Goal: Information Seeking & Learning: Learn about a topic

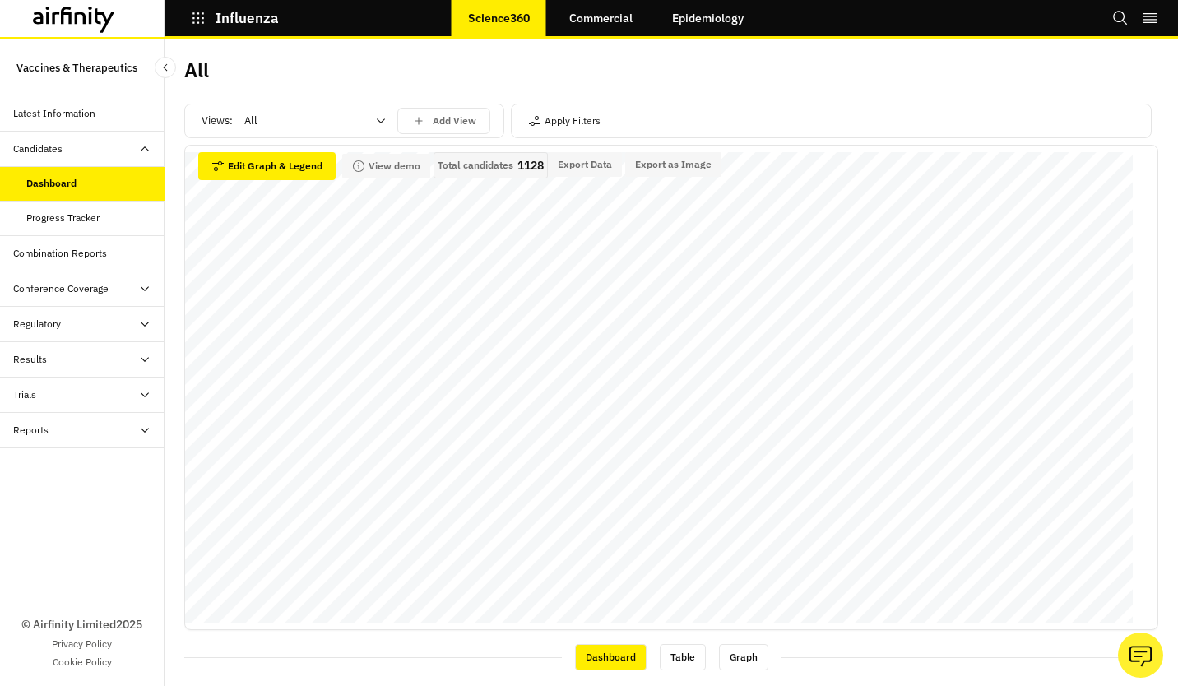
click at [369, 118] on div "All" at bounding box center [303, 121] width 141 height 26
click at [296, 188] on div "Vaccines" at bounding box center [315, 191] width 138 height 16
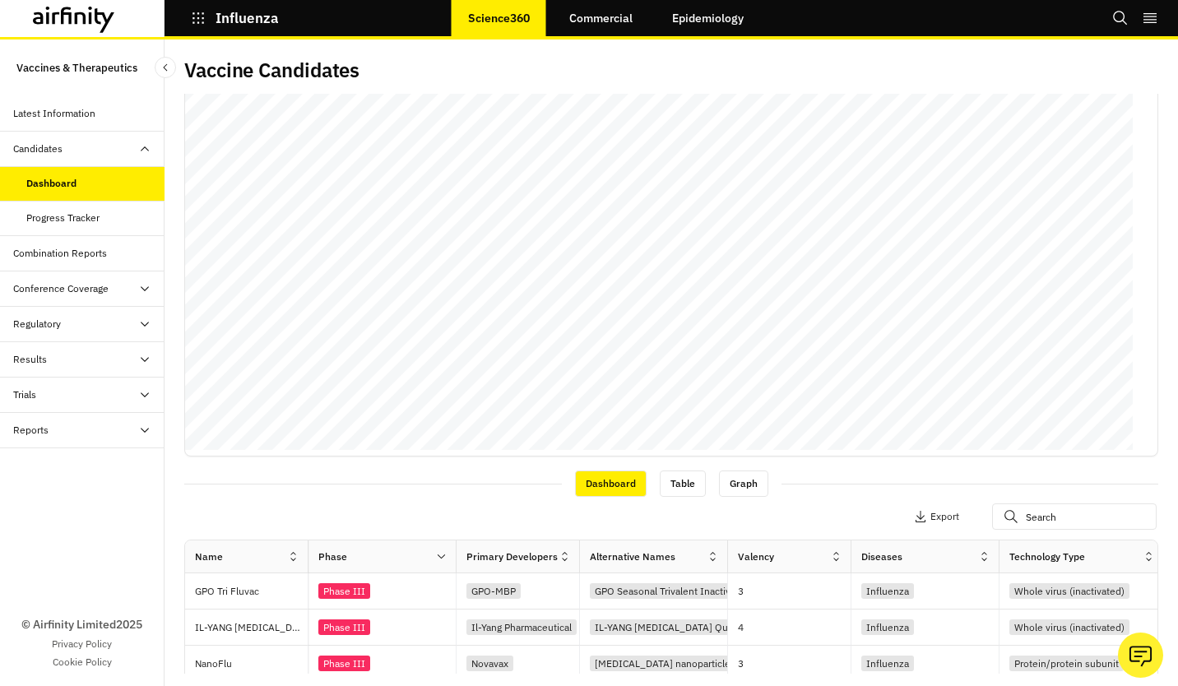
scroll to position [329, 0]
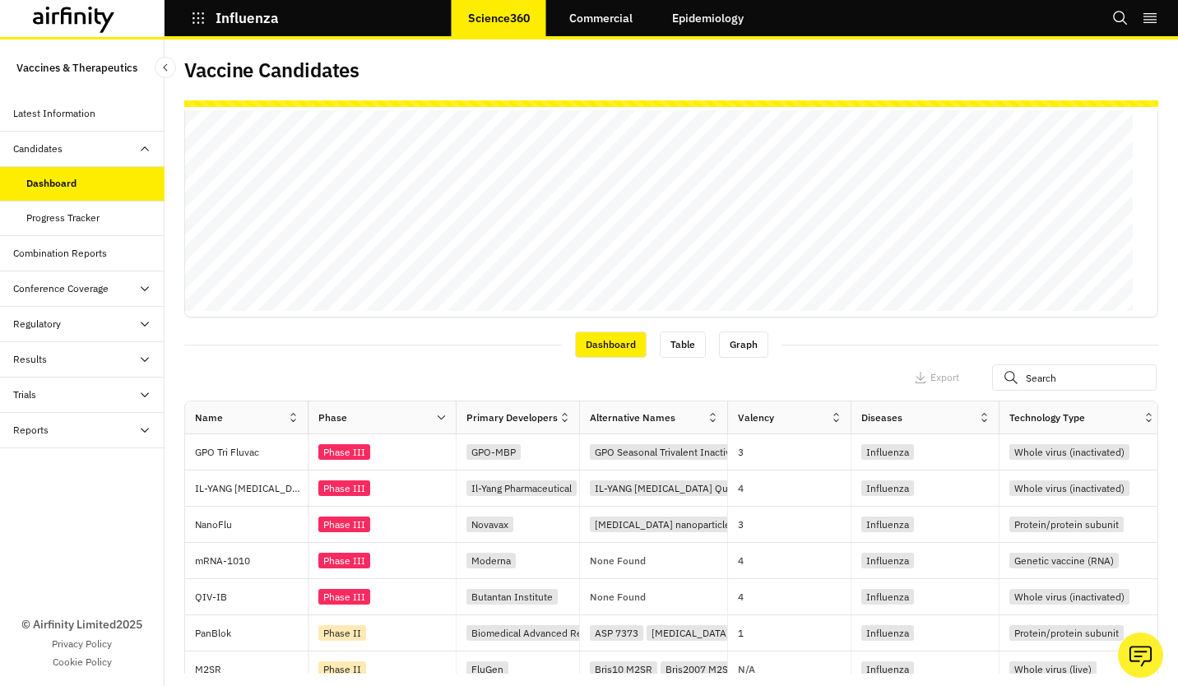
click at [661, 326] on div "Views: option Vaccines, selected. Vaccines Add View Apply Filters Dashboard Tab…" at bounding box center [671, 392] width 974 height 564
click at [669, 345] on div "Table" at bounding box center [683, 345] width 46 height 26
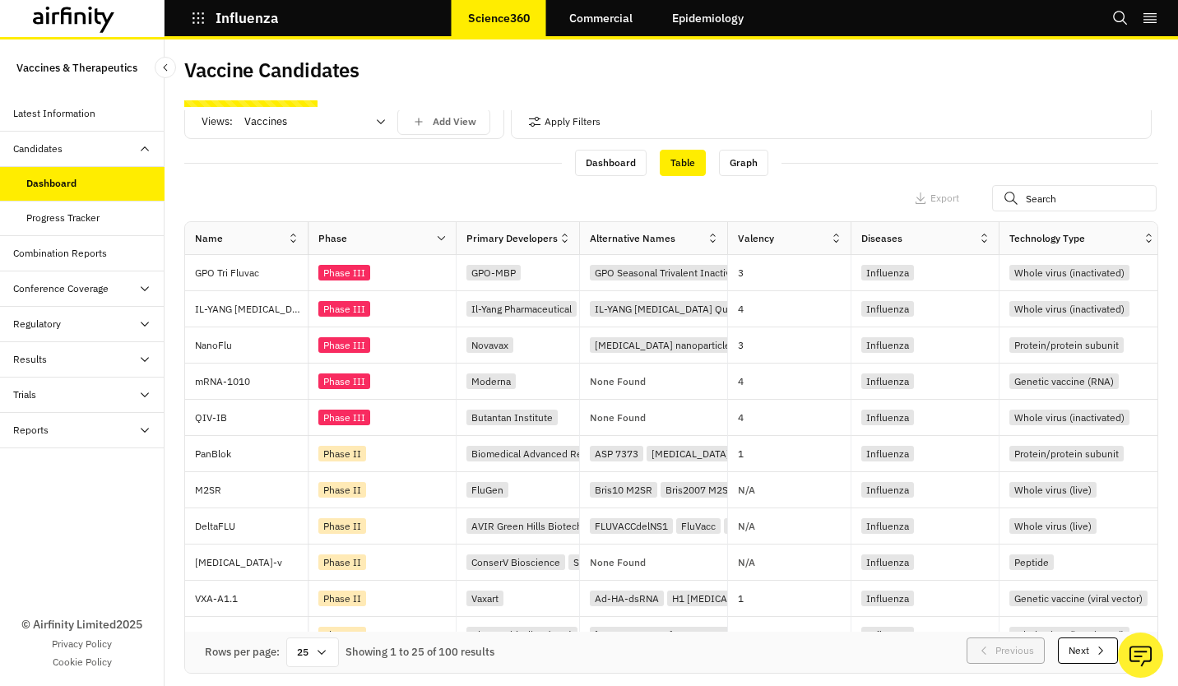
scroll to position [0, 0]
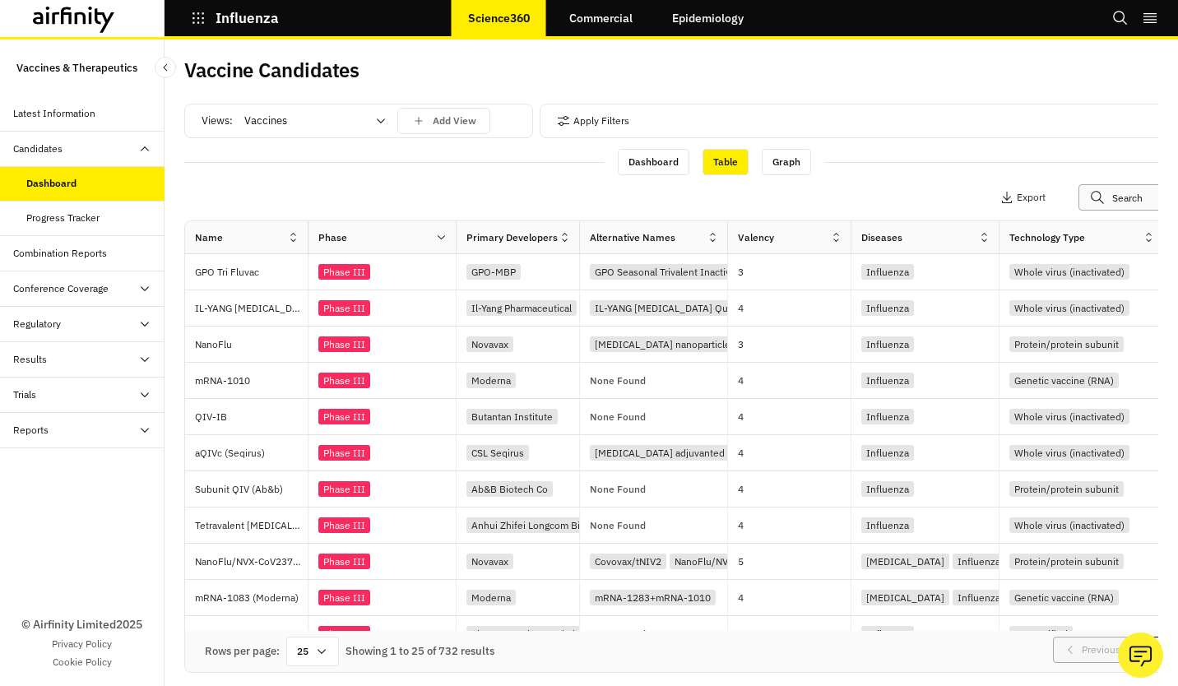
click at [1114, 194] on input "text" at bounding box center [1160, 197] width 165 height 26
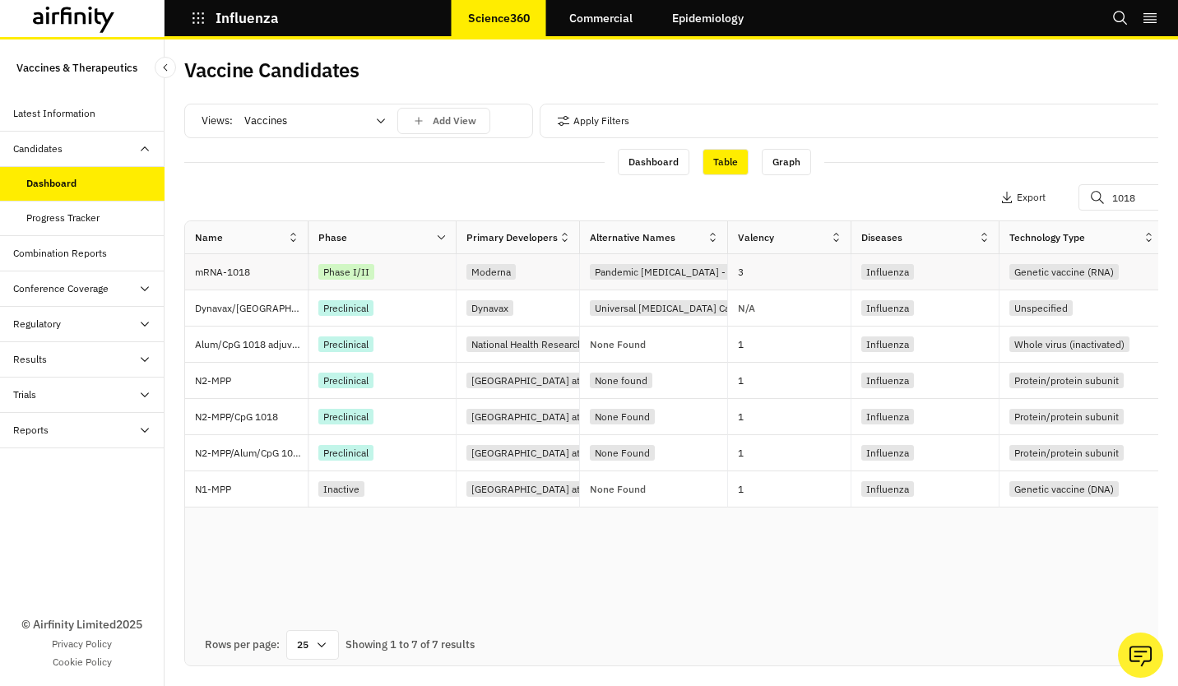
click at [793, 287] on div "3" at bounding box center [794, 271] width 113 height 35
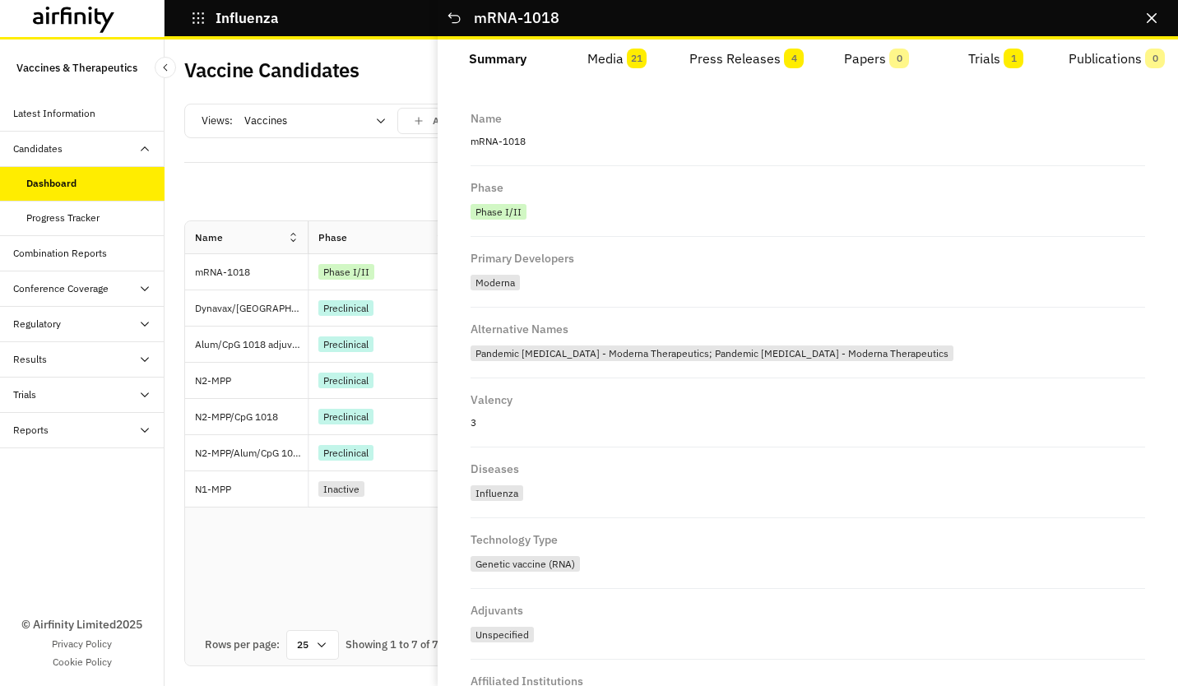
click at [792, 58] on span "4" at bounding box center [794, 59] width 20 height 20
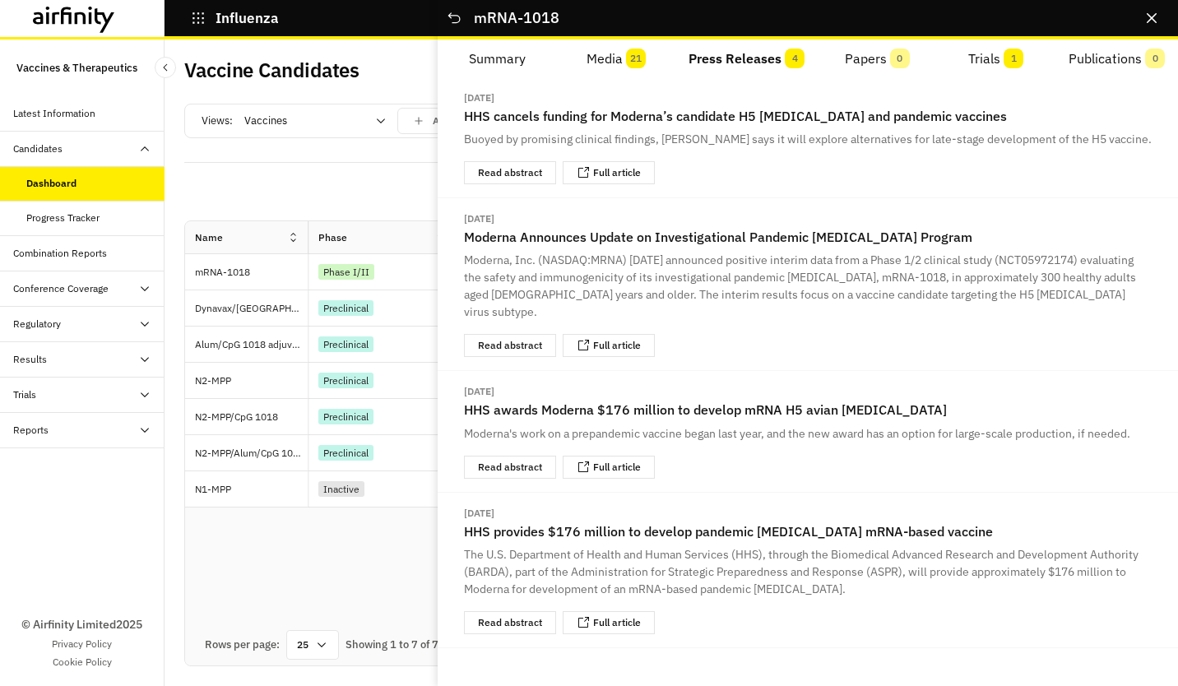
click at [585, 53] on button "Media 21" at bounding box center [616, 58] width 119 height 39
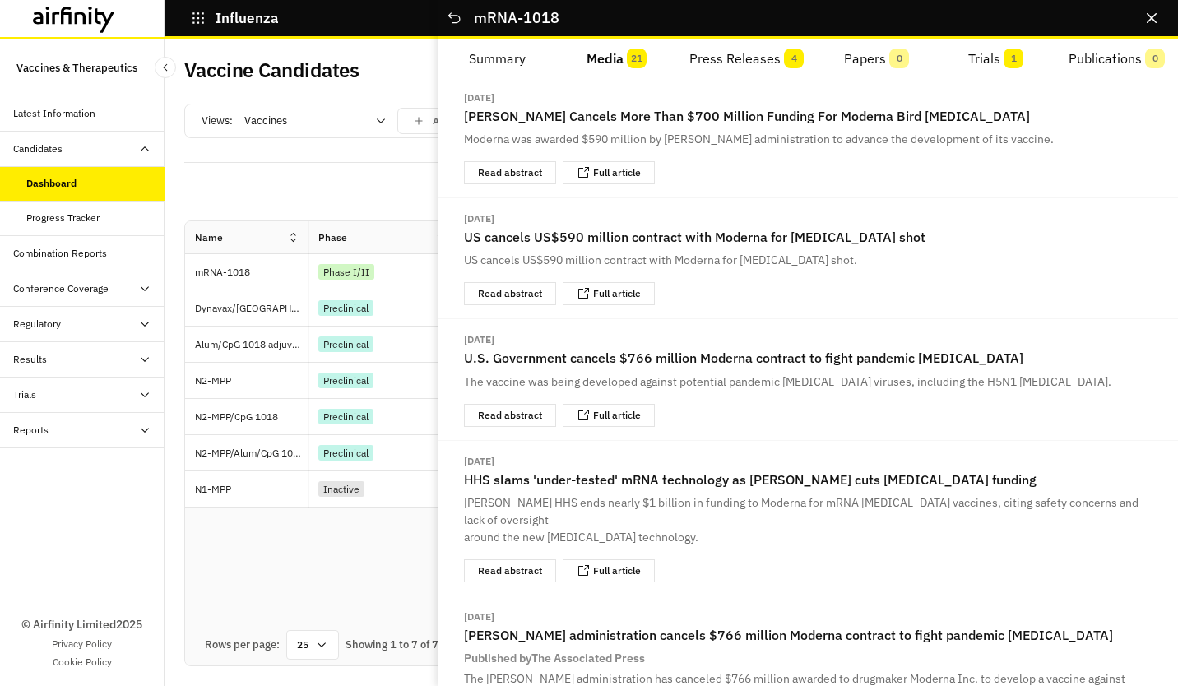
click at [1145, 12] on button "Close" at bounding box center [1152, 18] width 26 height 26
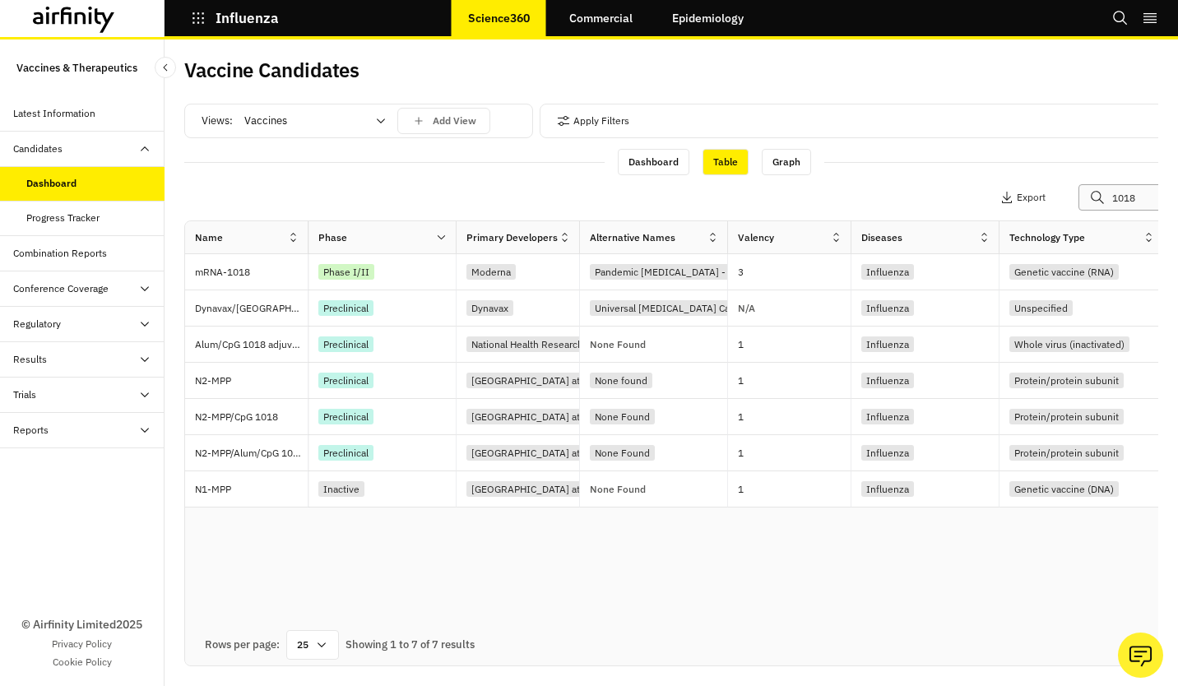
drag, startPoint x: 1144, startPoint y: 199, endPoint x: 918, endPoint y: 210, distance: 226.5
click at [953, 217] on div "Apply Filters Columns Export 1018" at bounding box center [714, 199] width 1060 height 43
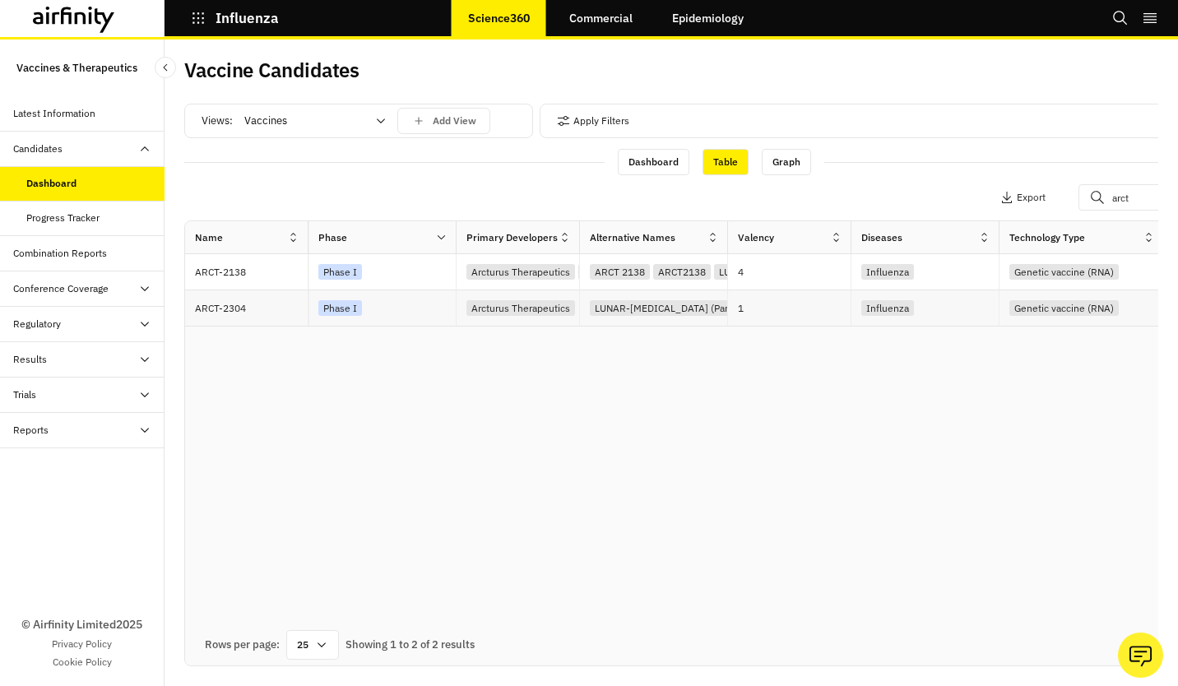
click at [318, 312] on div "Phase I" at bounding box center [382, 308] width 148 height 36
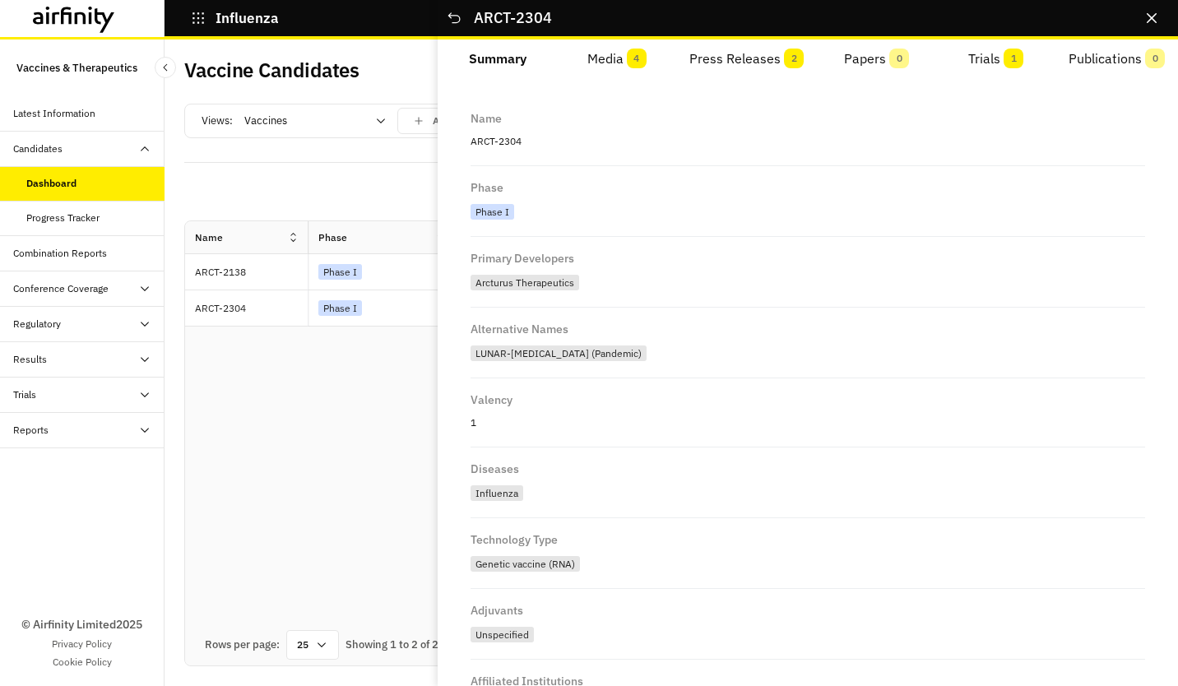
click at [646, 66] on button "Media 4" at bounding box center [616, 58] width 119 height 39
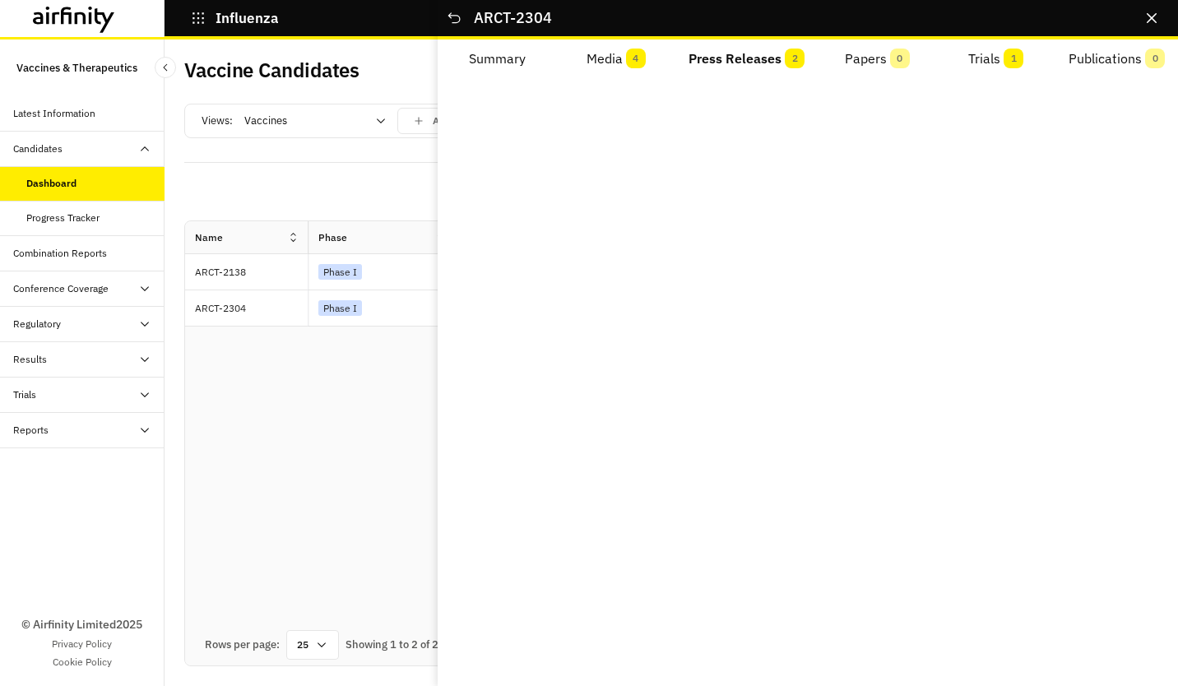
click at [793, 58] on span "2" at bounding box center [795, 59] width 20 height 20
click at [995, 56] on button "Trials 1" at bounding box center [995, 58] width 119 height 39
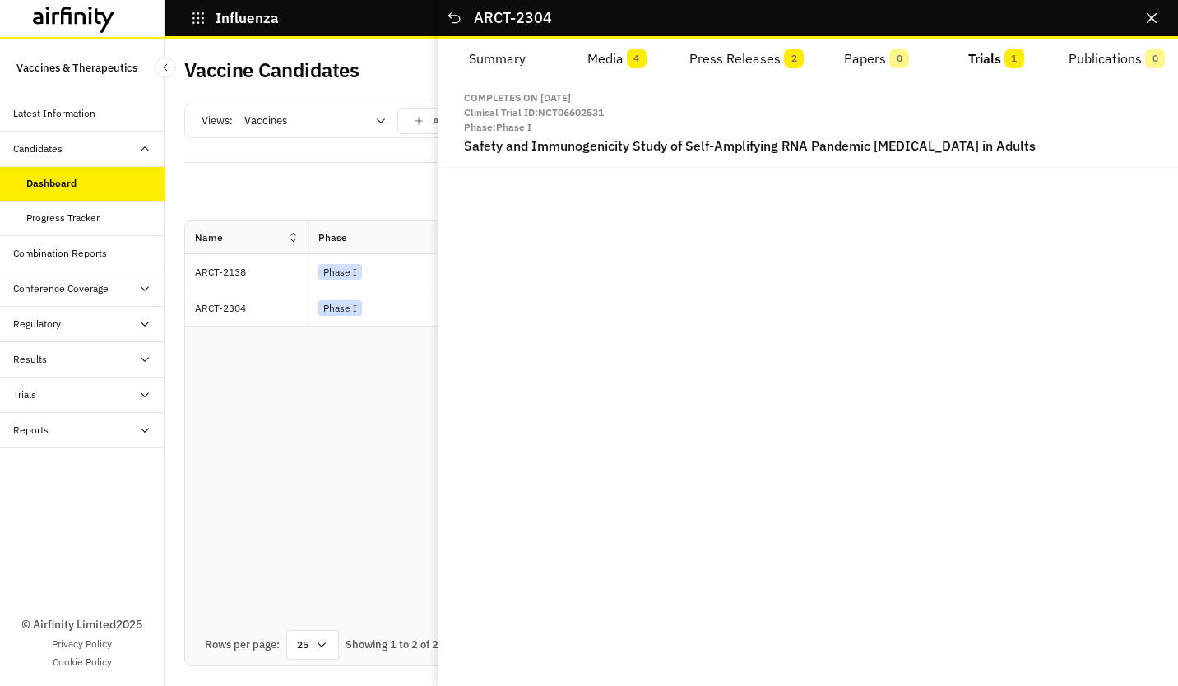
click at [1141, 28] on button "Close" at bounding box center [1152, 18] width 26 height 26
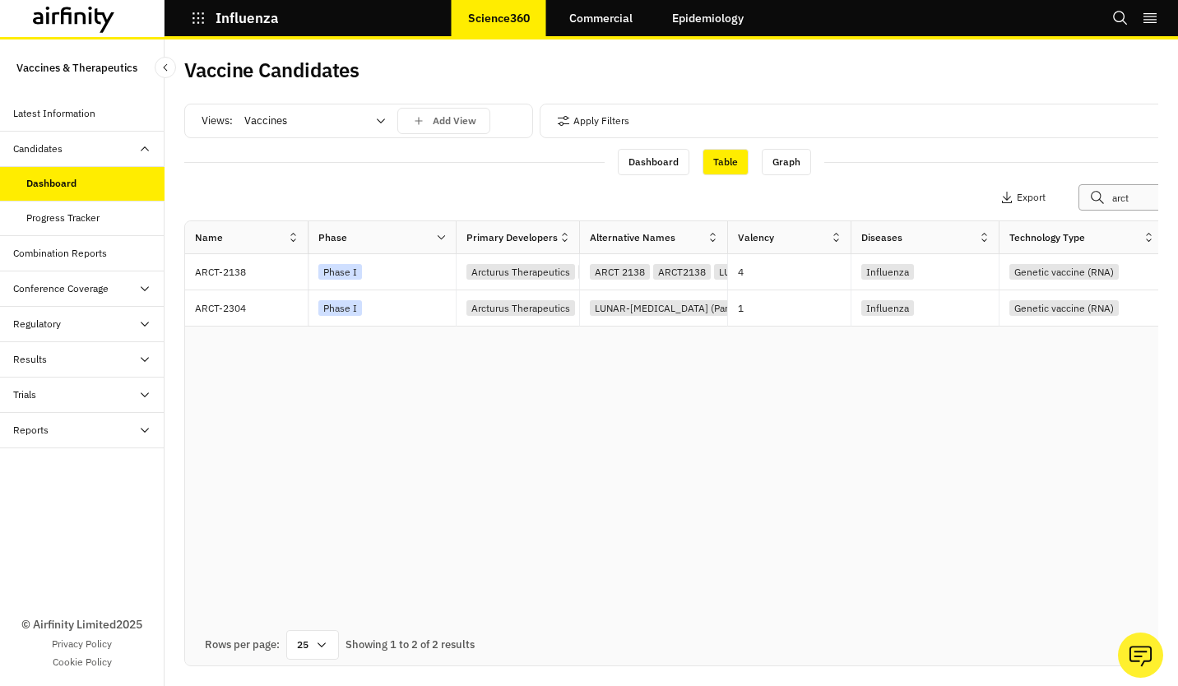
click at [1133, 194] on input "arct" at bounding box center [1160, 197] width 165 height 26
drag, startPoint x: 1132, startPoint y: 194, endPoint x: 1009, endPoint y: 202, distance: 122.8
click at [1013, 203] on div "Apply Filters Columns Export arct" at bounding box center [1028, 197] width 411 height 26
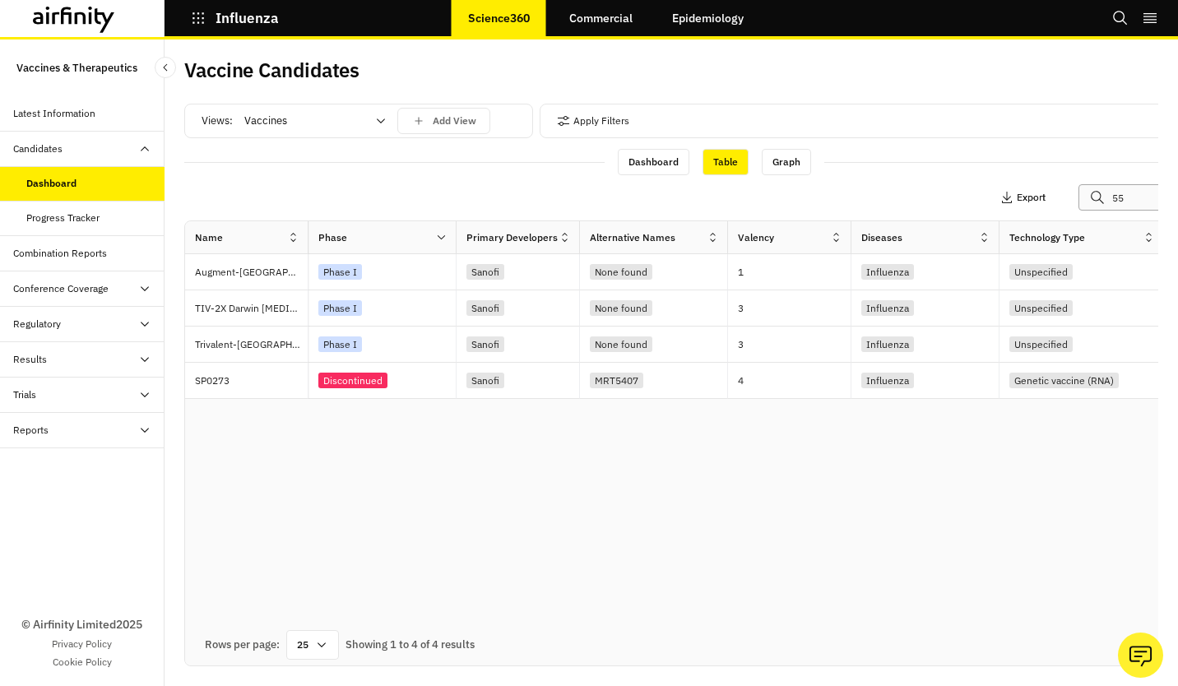
type input "5"
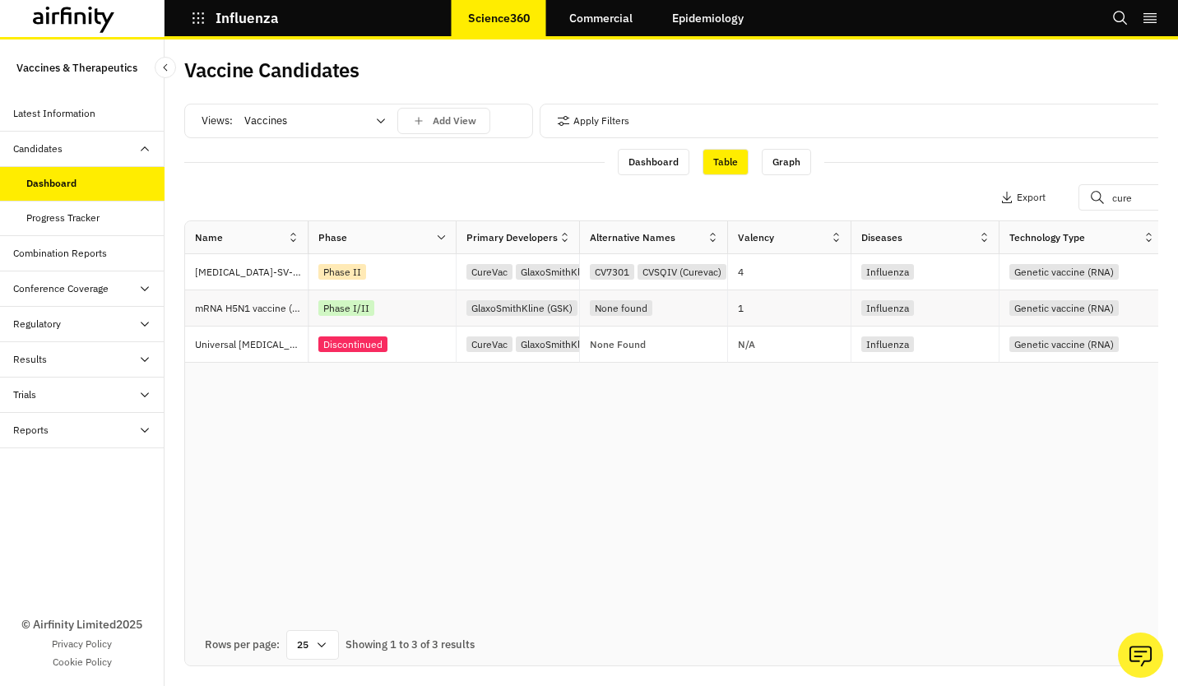
click at [507, 319] on div "GlaxoSmithKline (GSK)" at bounding box center [518, 308] width 123 height 36
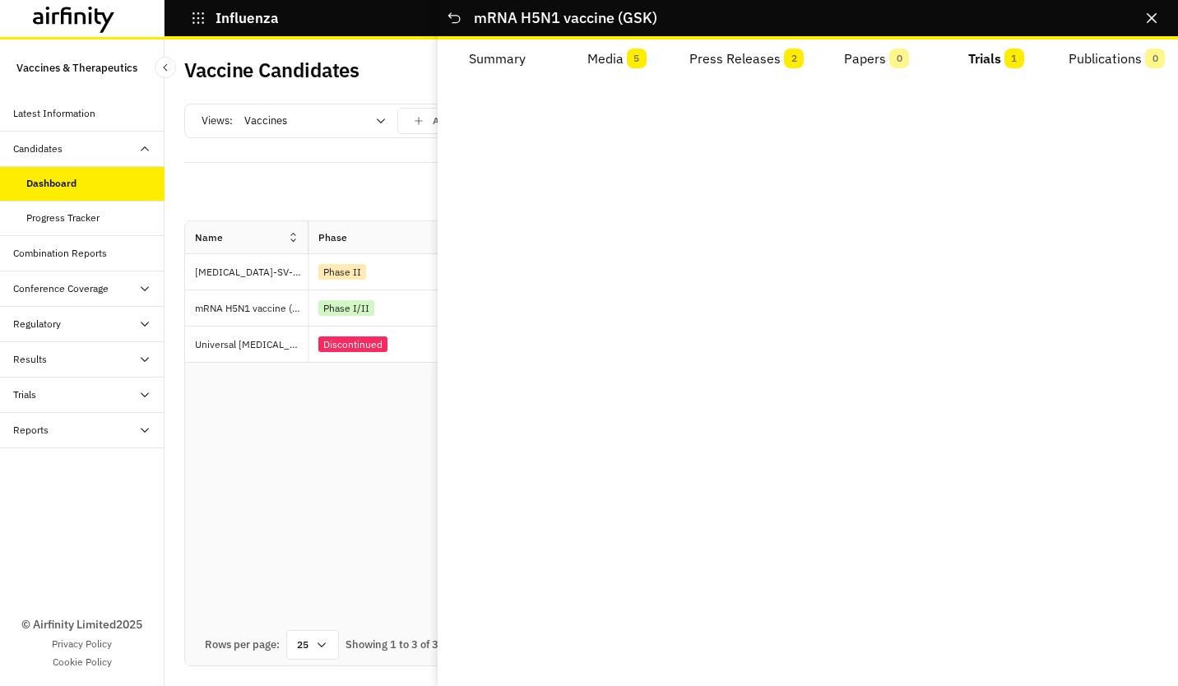
click at [984, 57] on button "Trials 1" at bounding box center [995, 58] width 119 height 39
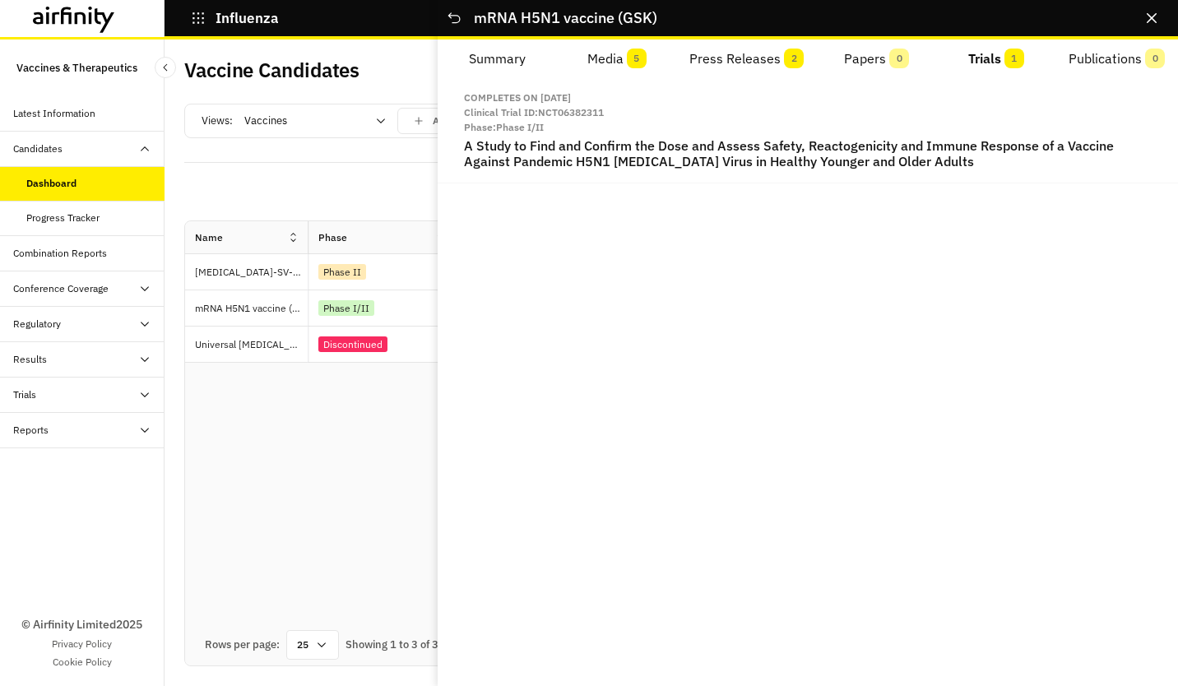
click at [696, 65] on button "Press Releases 2" at bounding box center [746, 58] width 141 height 39
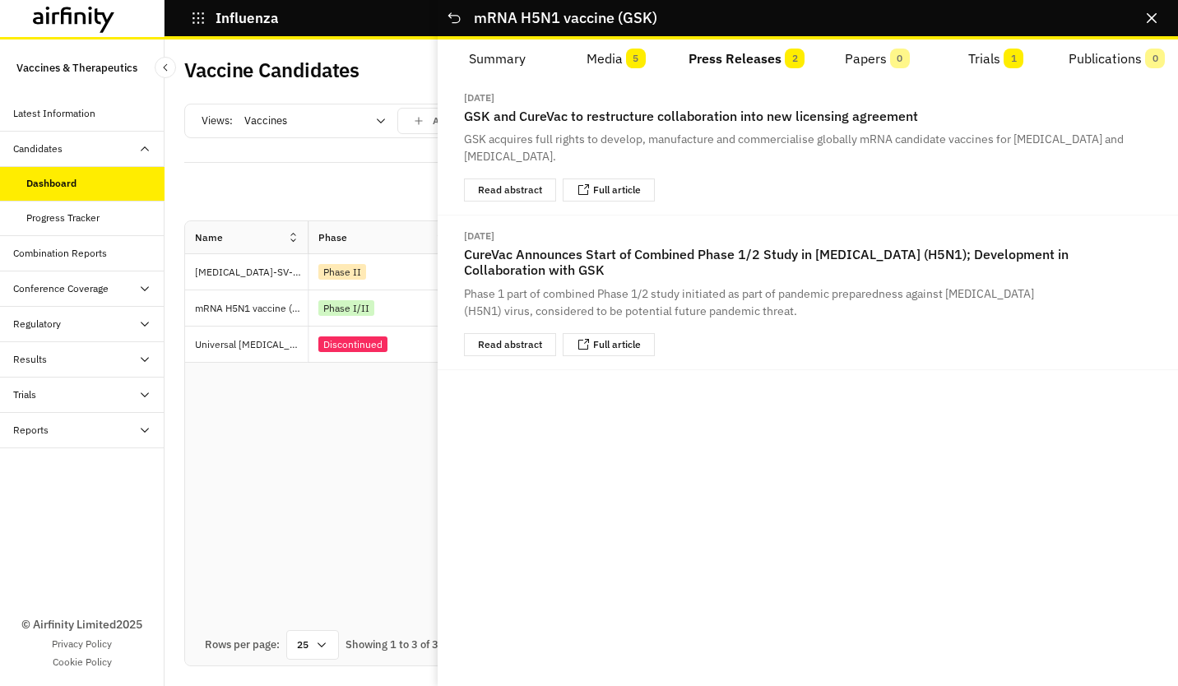
click at [588, 61] on button "Media 5" at bounding box center [616, 58] width 119 height 39
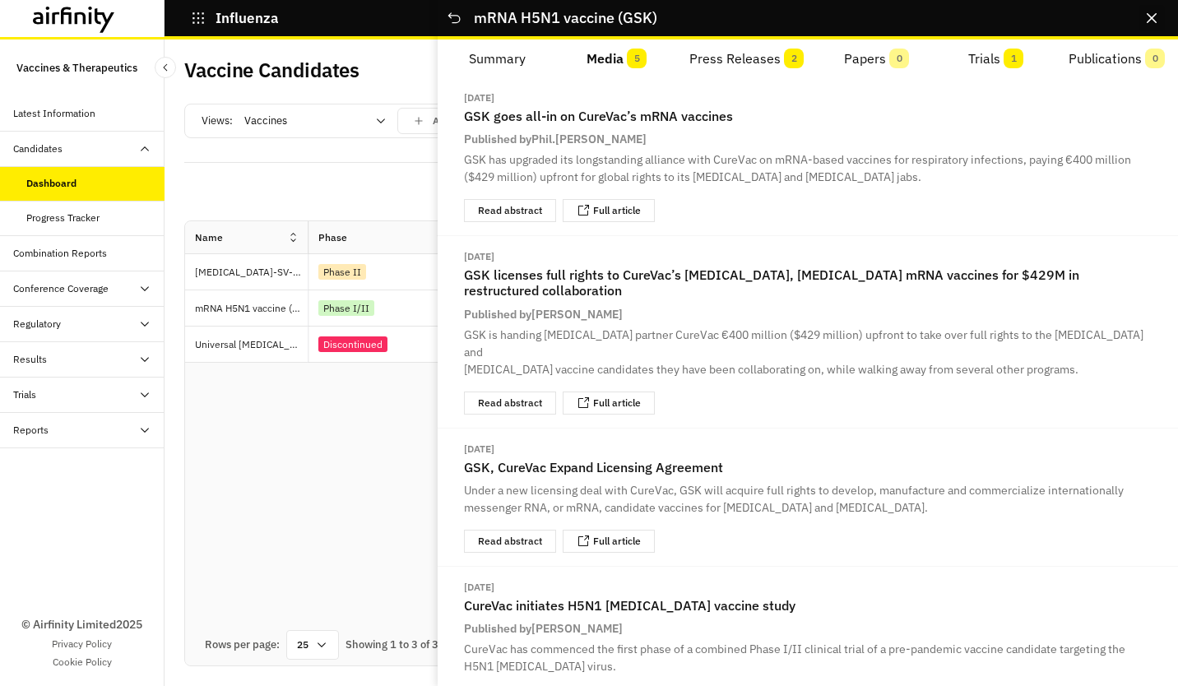
click at [1148, 15] on icon "Close" at bounding box center [1152, 18] width 10 height 10
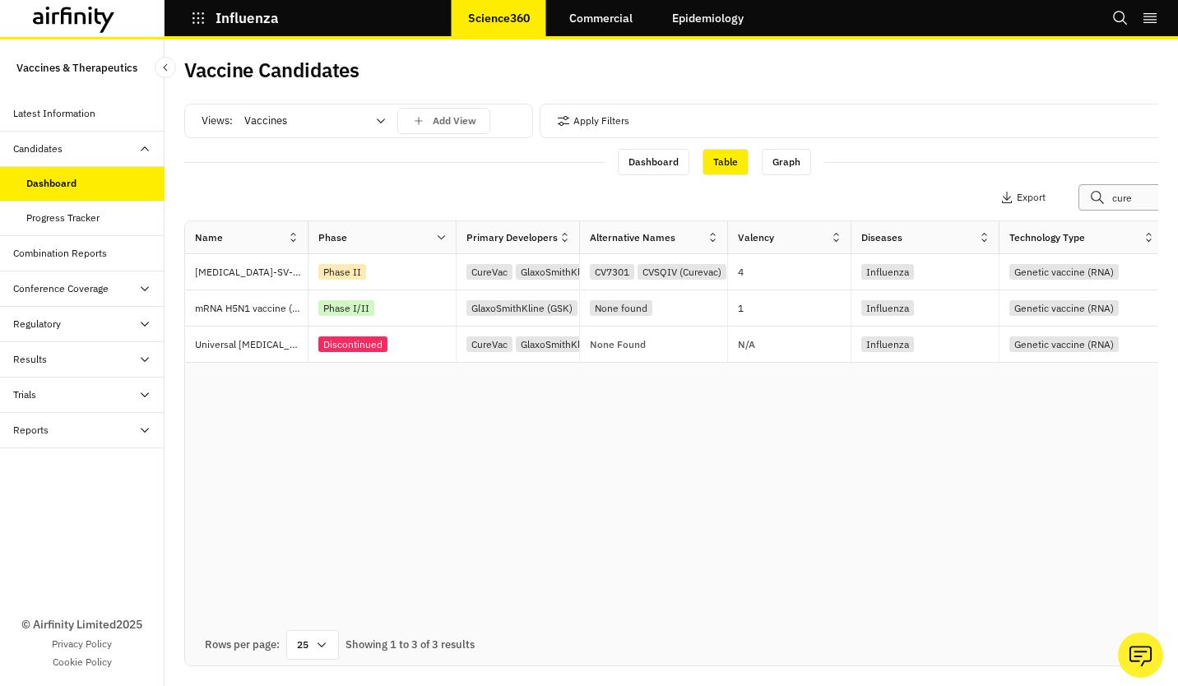
drag, startPoint x: 1142, startPoint y: 198, endPoint x: 653, endPoint y: 77, distance: 503.4
click at [1066, 194] on div "Apply Filters Columns Export cure" at bounding box center [1028, 197] width 411 height 26
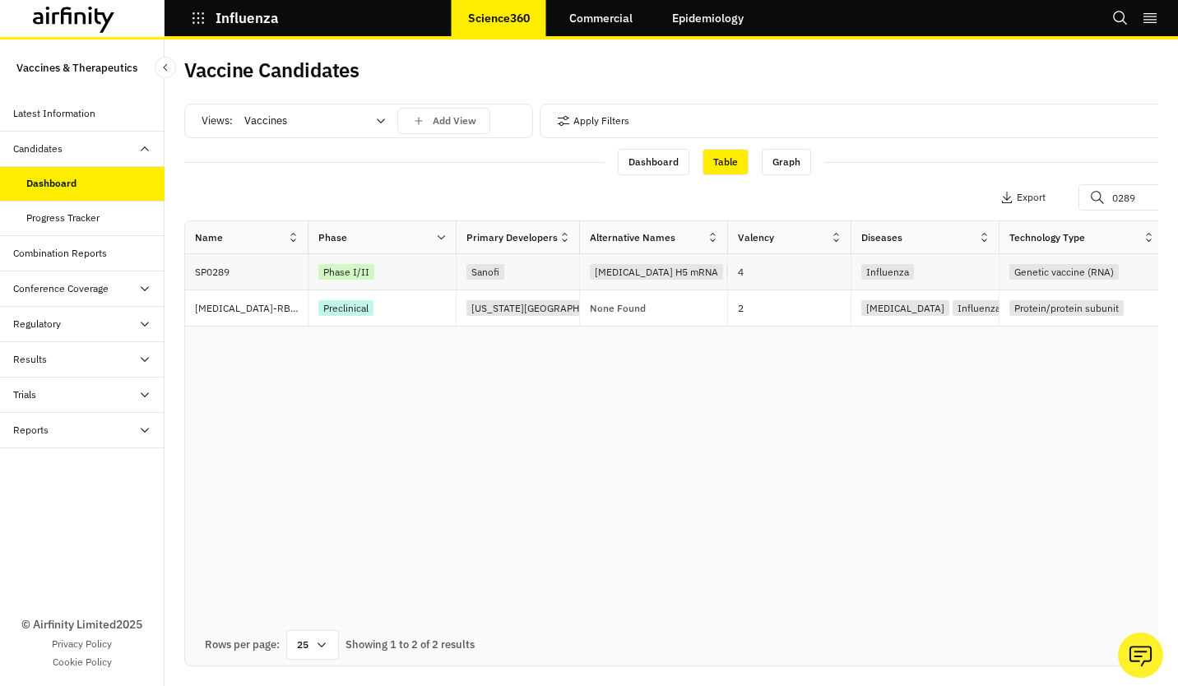
click at [357, 271] on div "Phase I/II" at bounding box center [346, 272] width 56 height 16
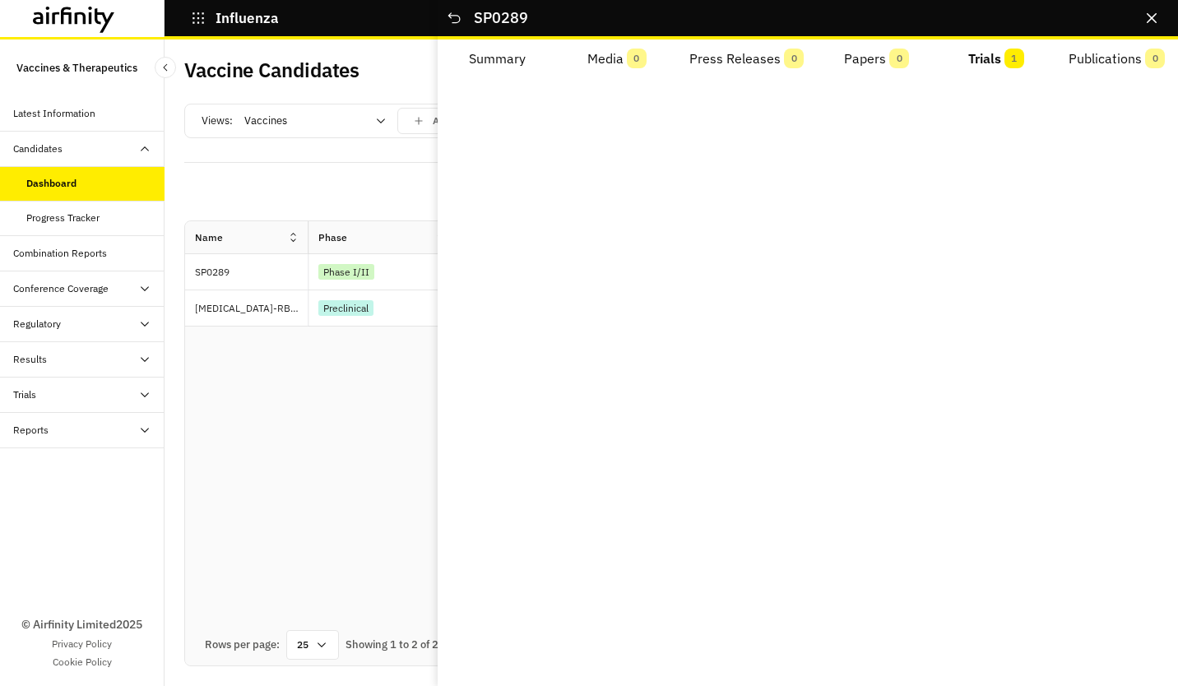
click at [991, 64] on button "Trials 1" at bounding box center [995, 58] width 119 height 39
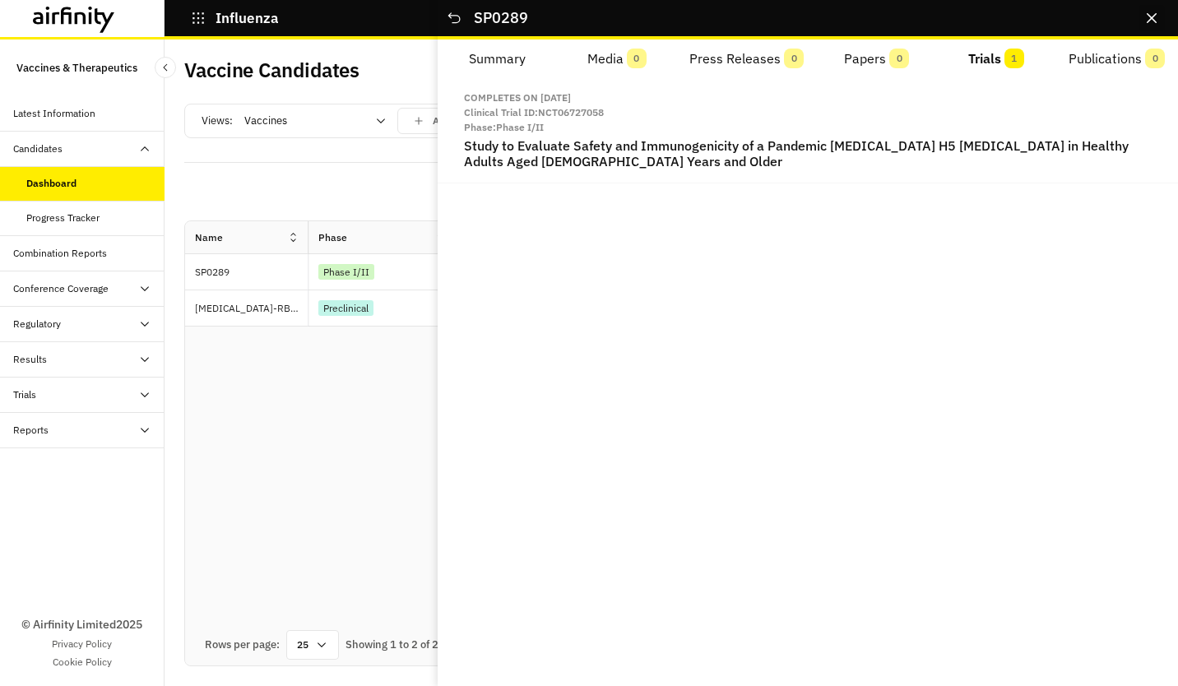
click at [1143, 16] on button "Close" at bounding box center [1152, 18] width 26 height 26
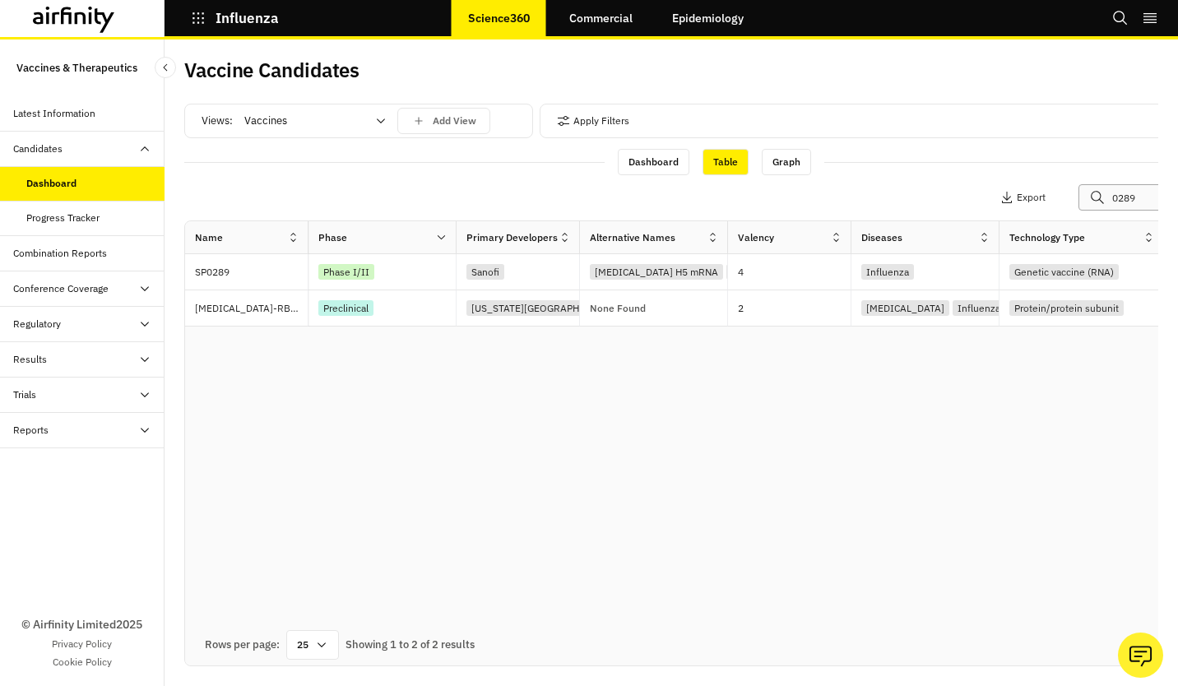
drag, startPoint x: 1134, startPoint y: 192, endPoint x: 911, endPoint y: 194, distance: 222.1
click at [1041, 209] on div "Apply Filters Columns Export 0289" at bounding box center [1028, 197] width 411 height 26
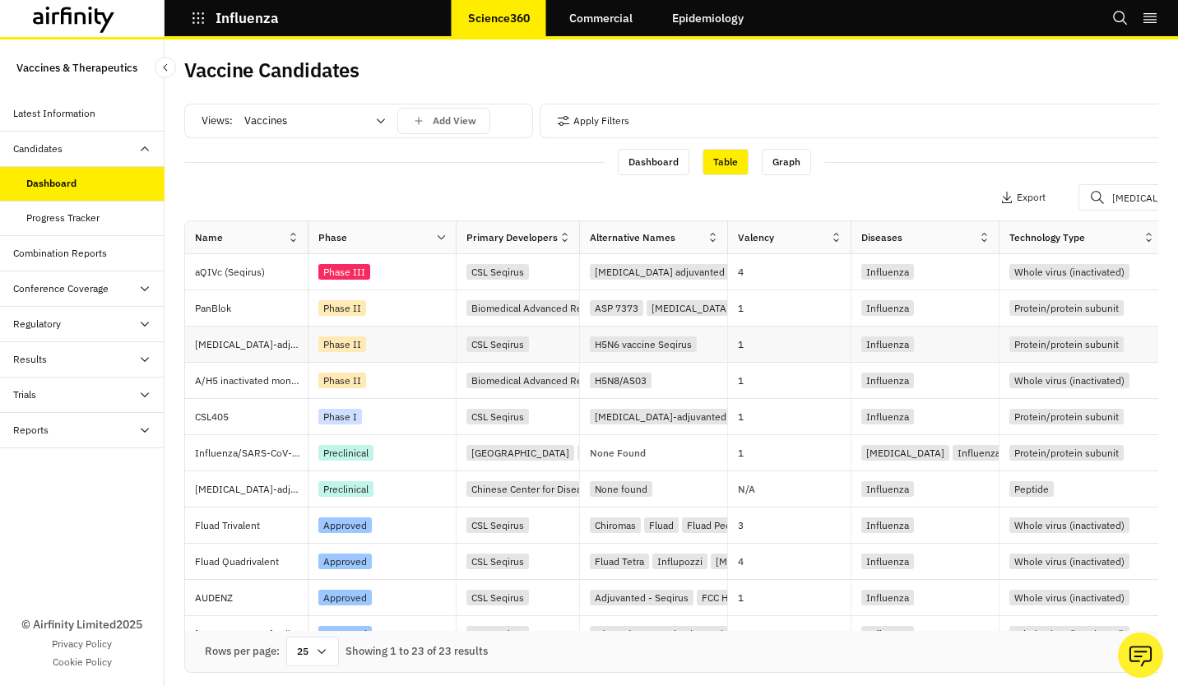
click at [751, 359] on div "1" at bounding box center [794, 344] width 113 height 35
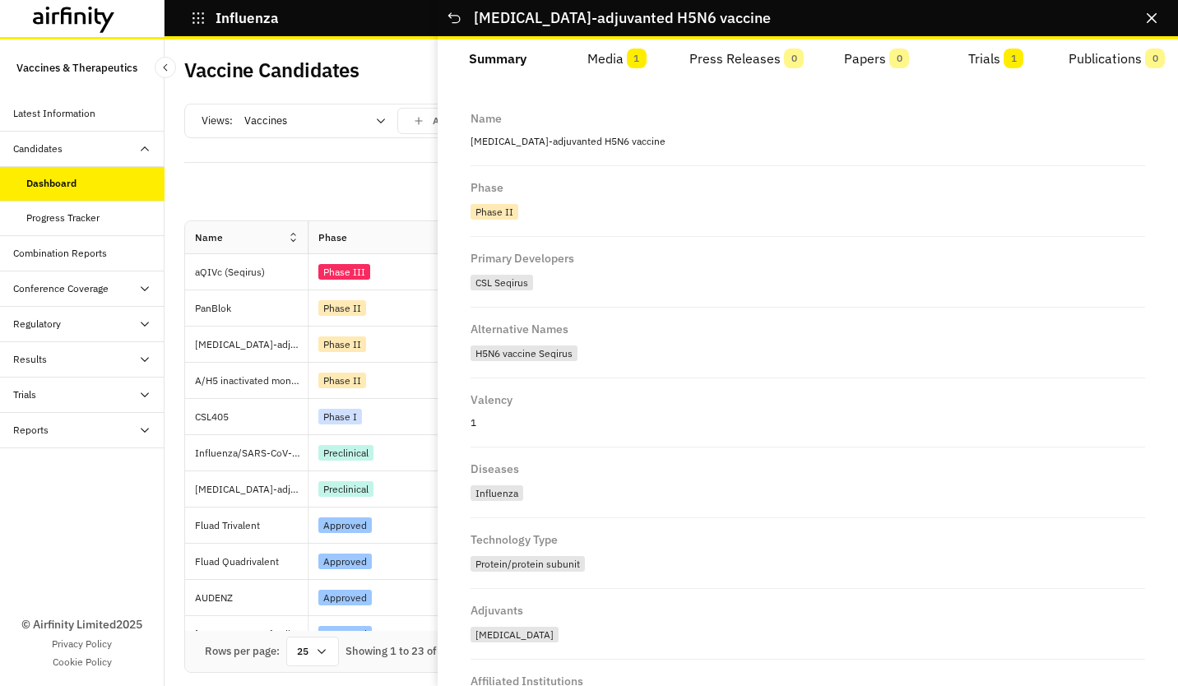
click at [636, 63] on span "1" at bounding box center [637, 59] width 20 height 20
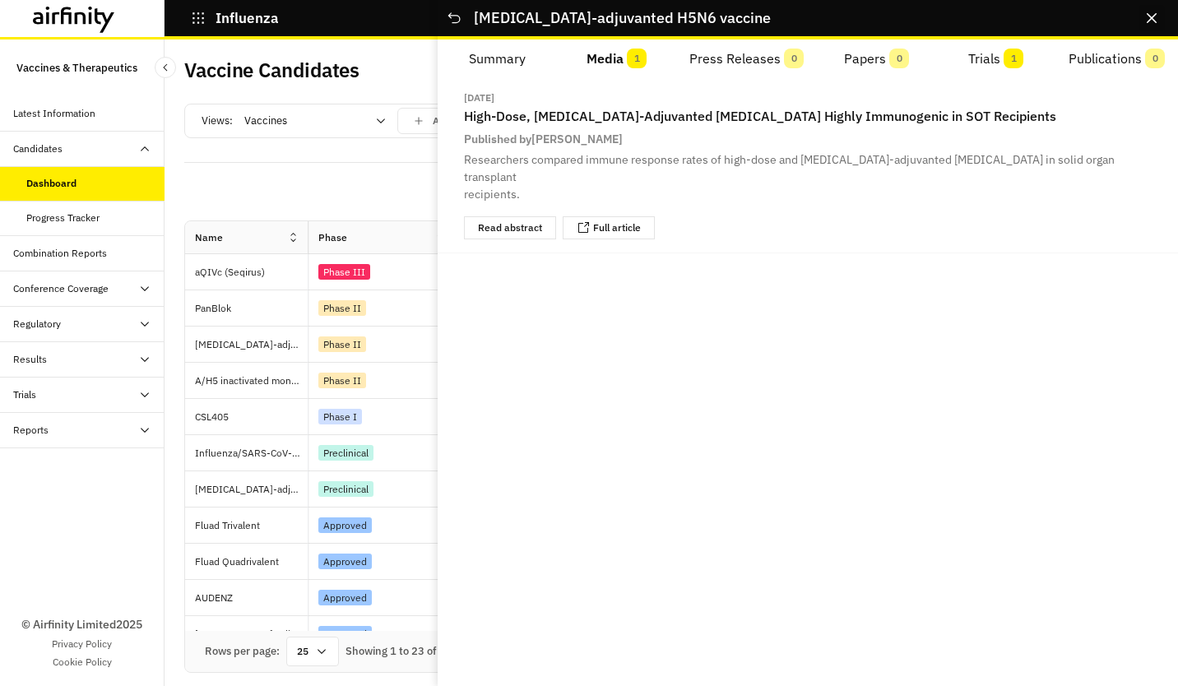
click at [1153, 12] on button "Close" at bounding box center [1152, 18] width 26 height 26
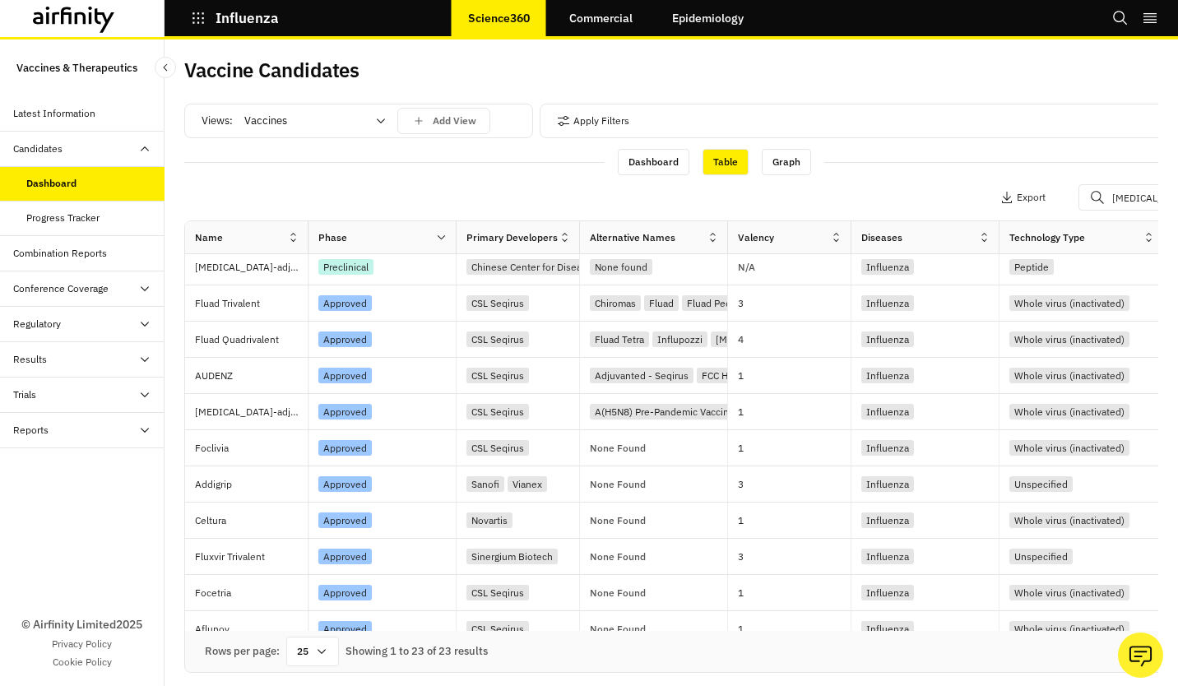
scroll to position [130, 0]
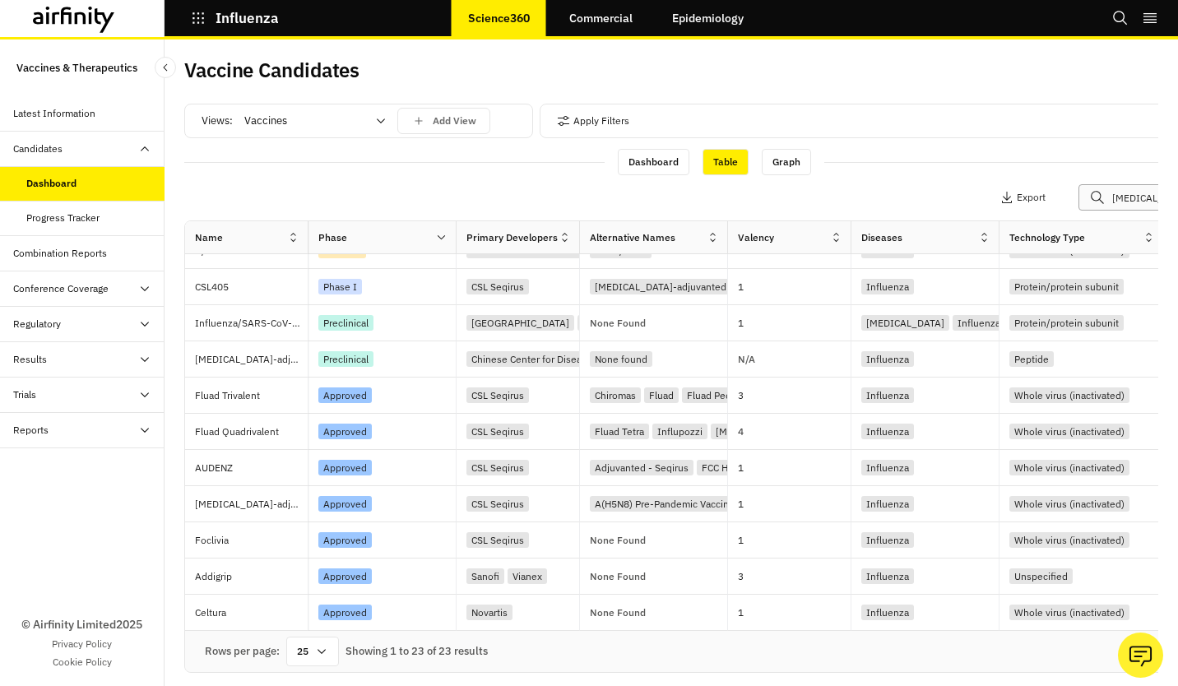
drag, startPoint x: 1143, startPoint y: 202, endPoint x: 749, endPoint y: 151, distance: 396.4
click at [941, 207] on div "Apply Filters Columns Export [MEDICAL_DATA]" at bounding box center [1028, 197] width 411 height 26
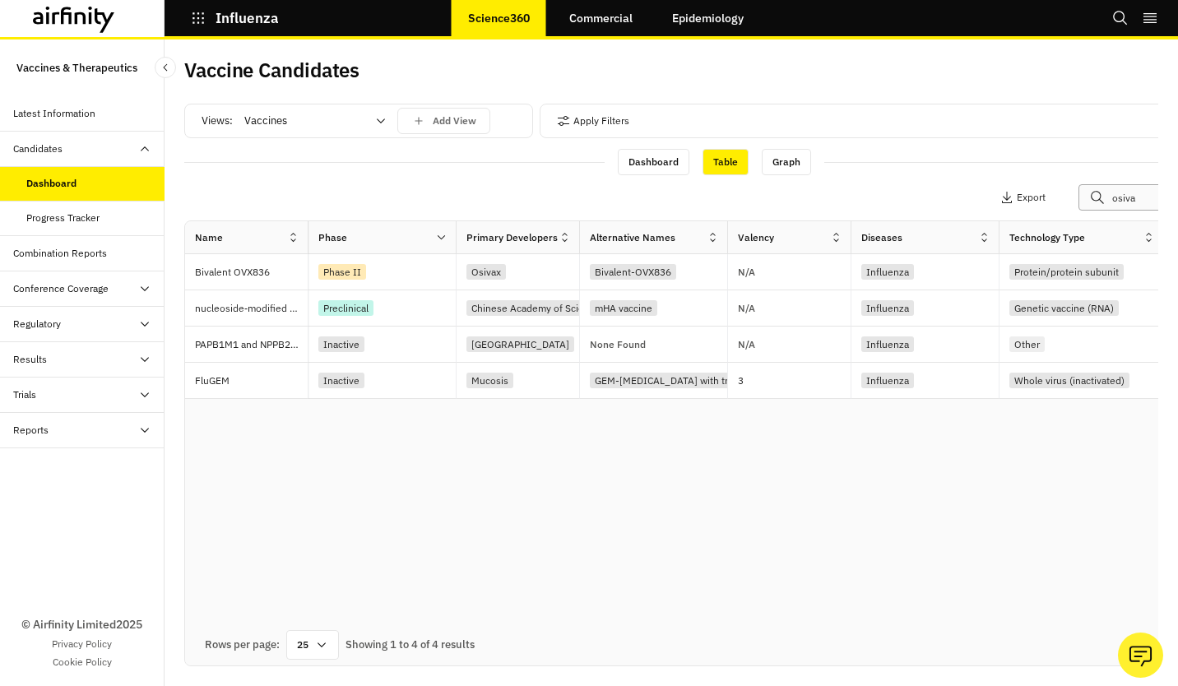
scroll to position [0, 0]
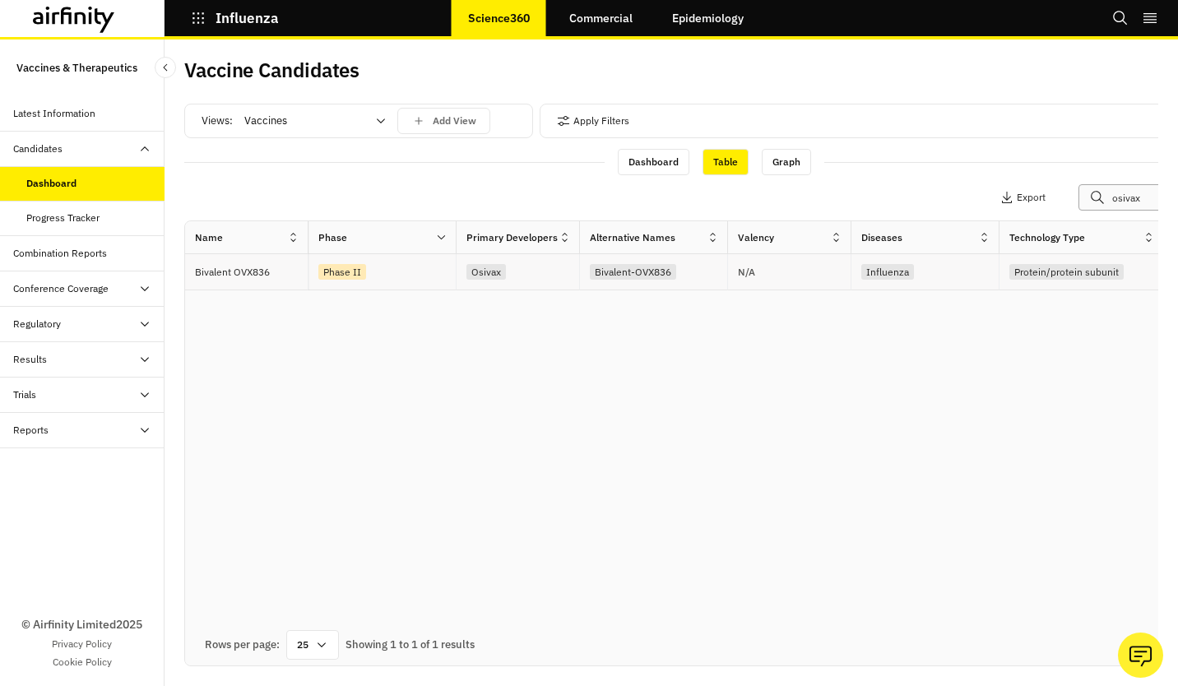
type input "osivax"
click at [527, 276] on div "Osivax" at bounding box center [522, 272] width 113 height 22
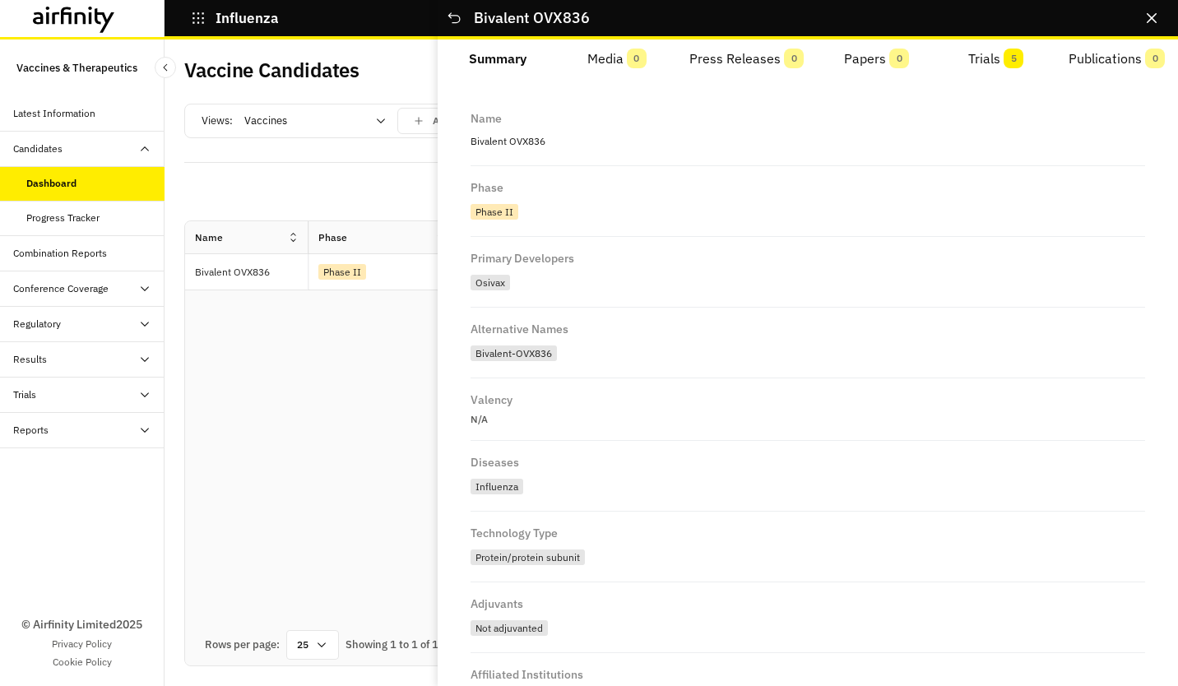
click at [966, 58] on button "Trials 5" at bounding box center [995, 58] width 119 height 39
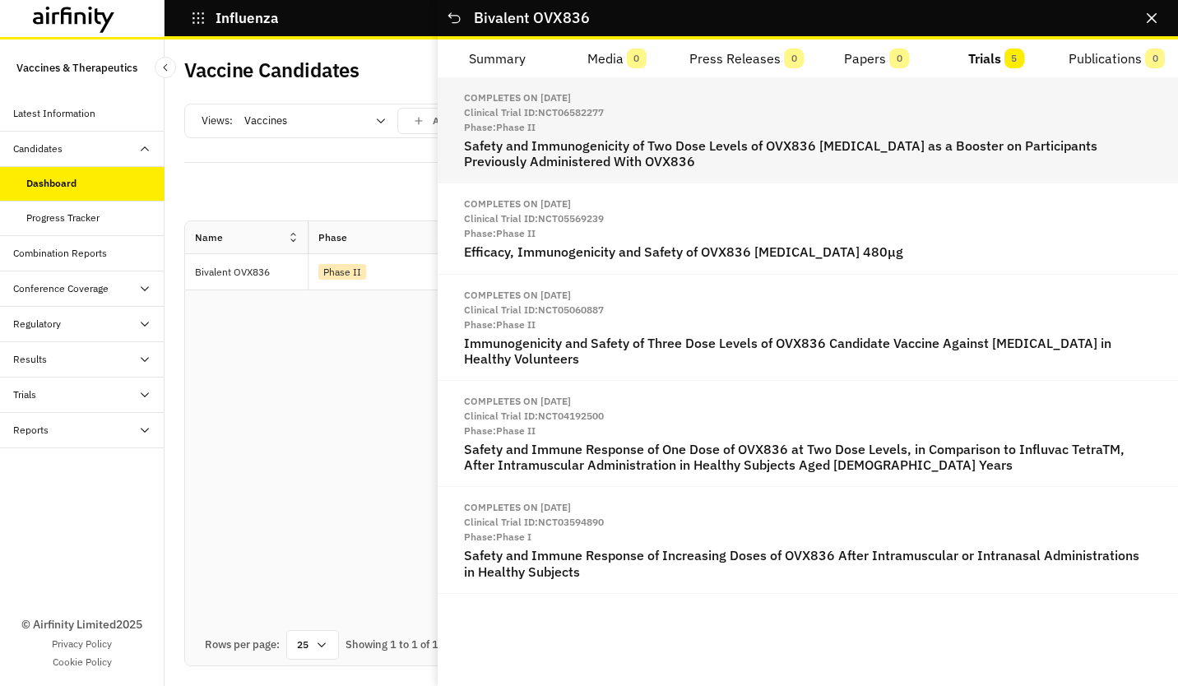
click at [705, 136] on div "Completes on [DATE] Clinical Trial ID: NCT06582277 Phase: Phase II Safety and I…" at bounding box center [808, 130] width 740 height 106
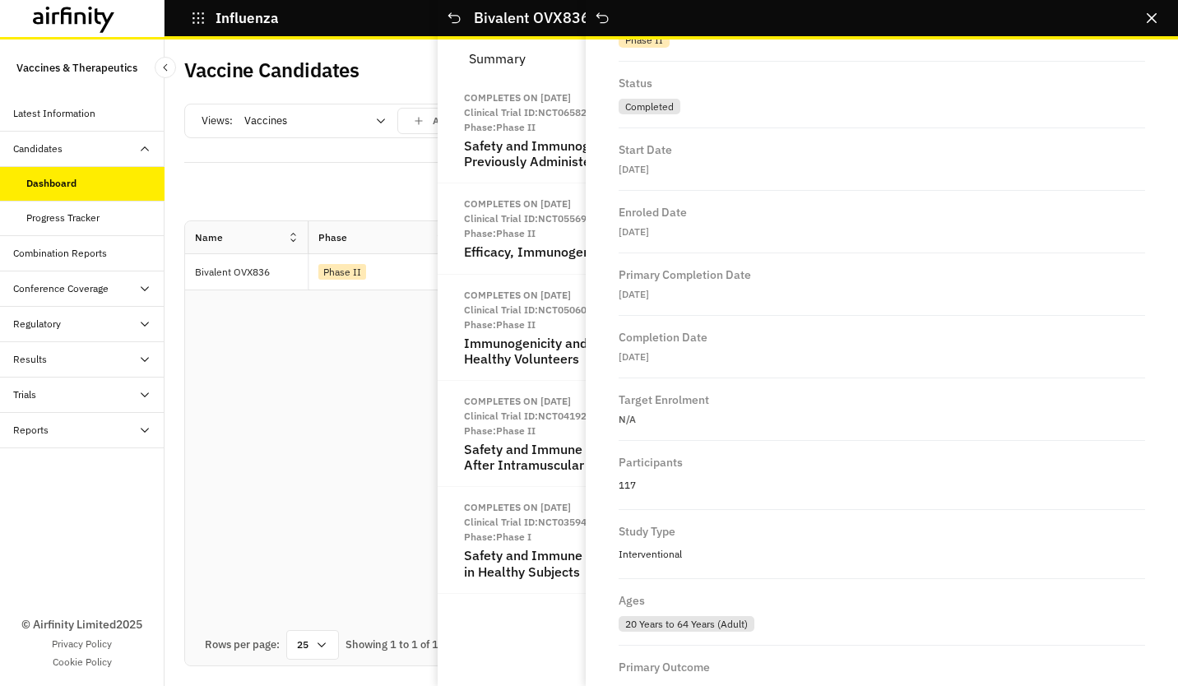
scroll to position [674, 0]
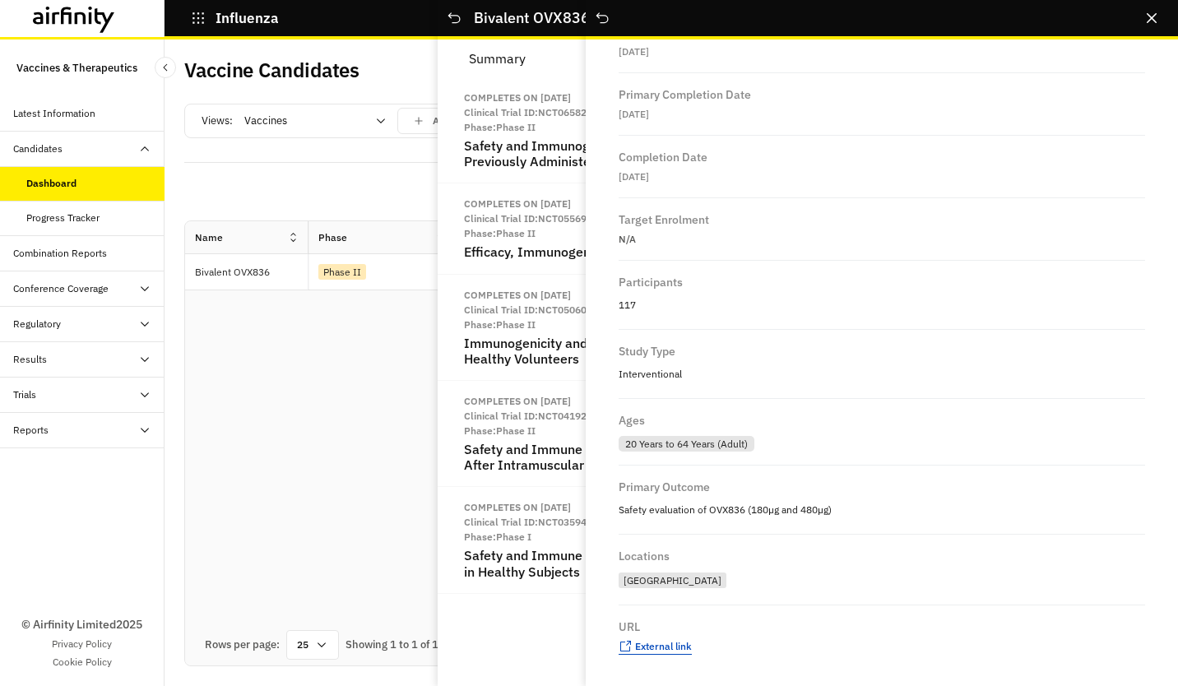
click at [680, 645] on span "External link" at bounding box center [663, 646] width 57 height 12
click at [346, 534] on div "Name Phase Primary Developers Alternative Names Valency Diseases Technology Typ…" at bounding box center [714, 422] width 1059 height 403
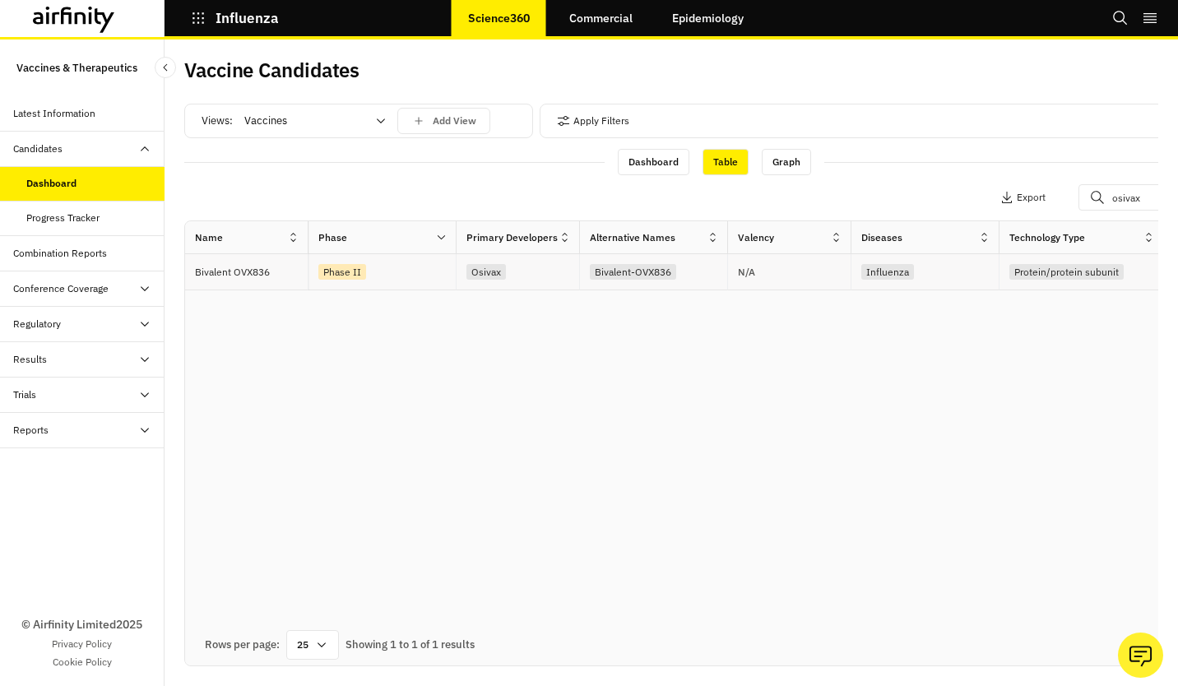
click at [581, 272] on div "Bivalent-OVX836" at bounding box center [654, 272] width 148 height 36
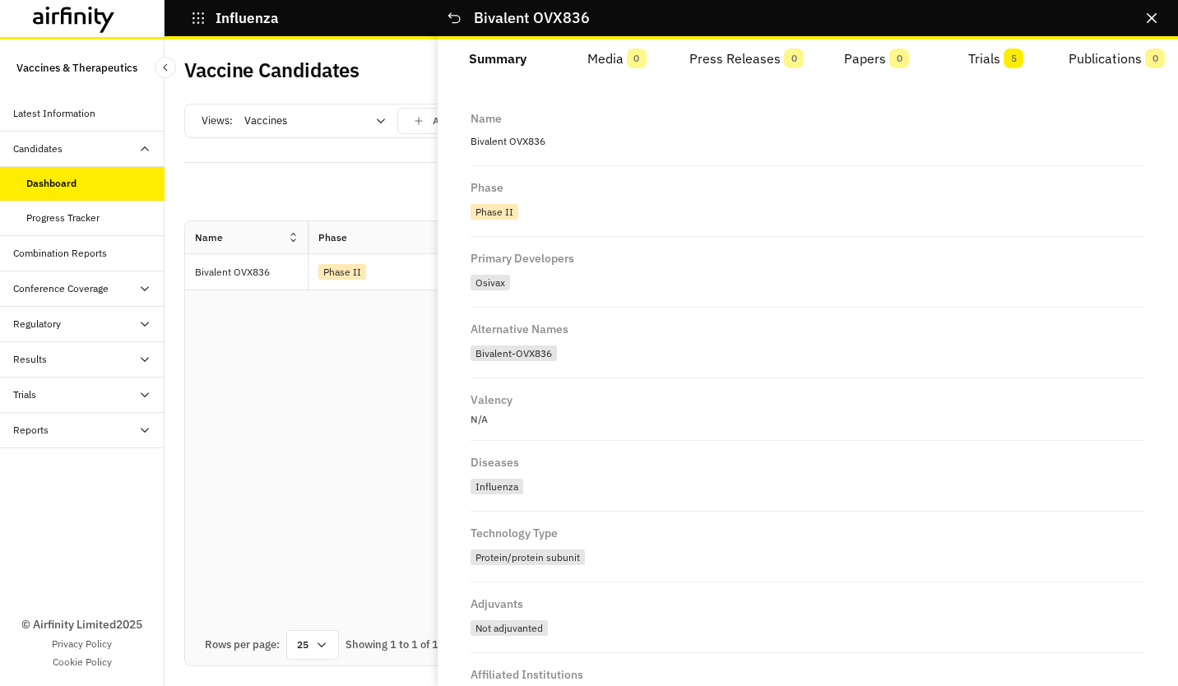
click at [999, 64] on button "Trials 5" at bounding box center [995, 58] width 119 height 39
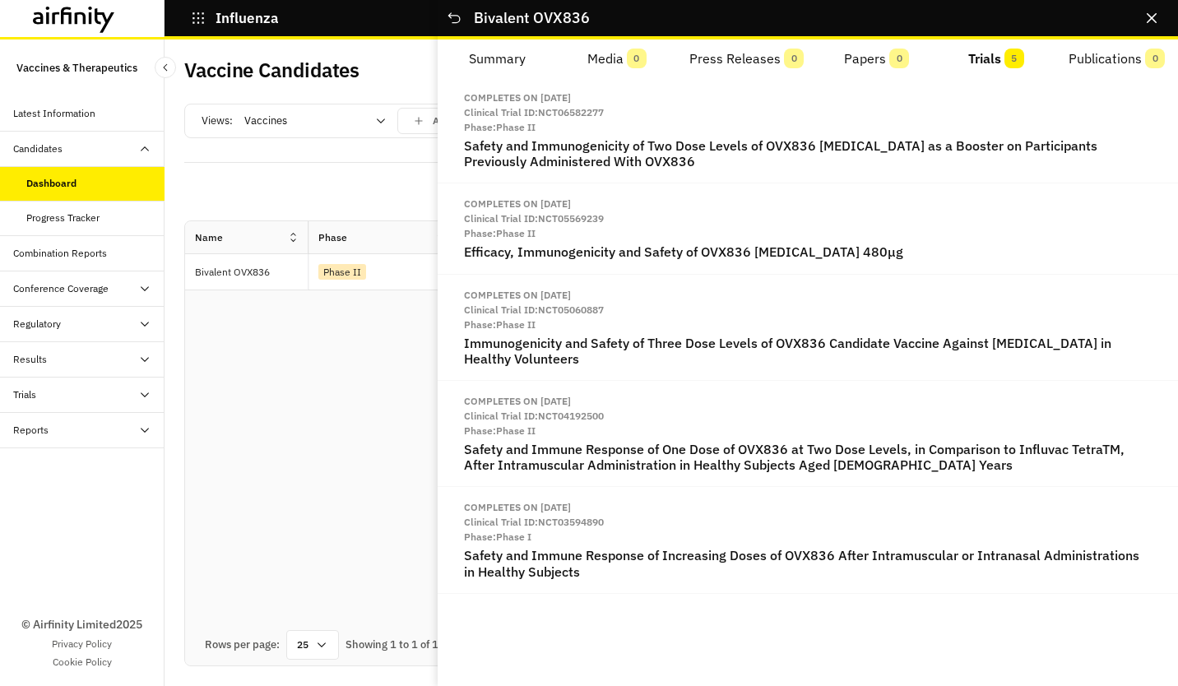
click at [870, 667] on div "Completes on [DATE] Clinical Trial ID: NCT06582277 Phase: Phase II Safety and I…" at bounding box center [808, 381] width 740 height 609
